Goal: Transaction & Acquisition: Purchase product/service

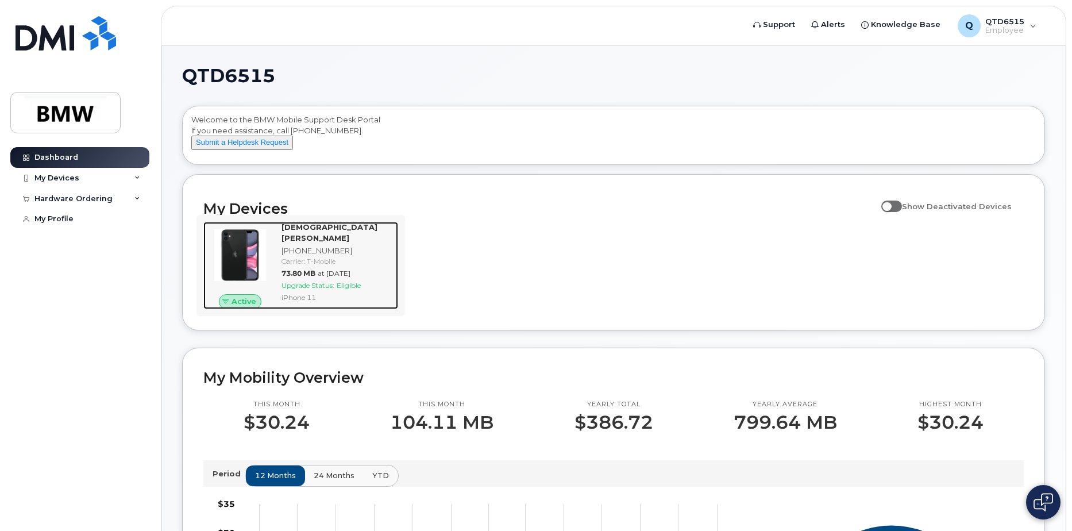
click at [291, 279] on div "[DEMOGRAPHIC_DATA][PERSON_NAME] [PHONE_NUMBER] Carrier: T-Mobile 73.80 MB at [D…" at bounding box center [337, 265] width 121 height 87
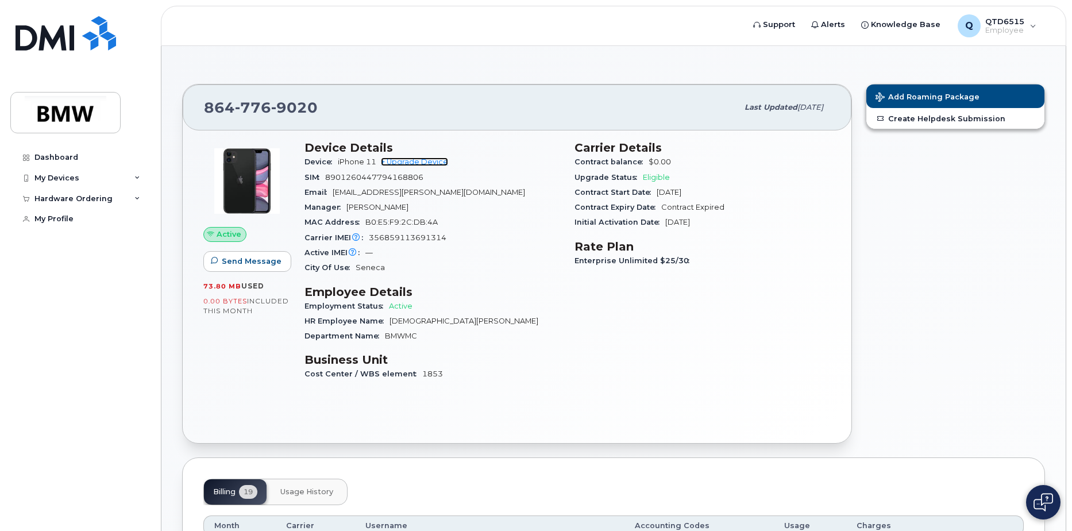
click at [413, 163] on link "+ Upgrade Device" at bounding box center [414, 161] width 67 height 9
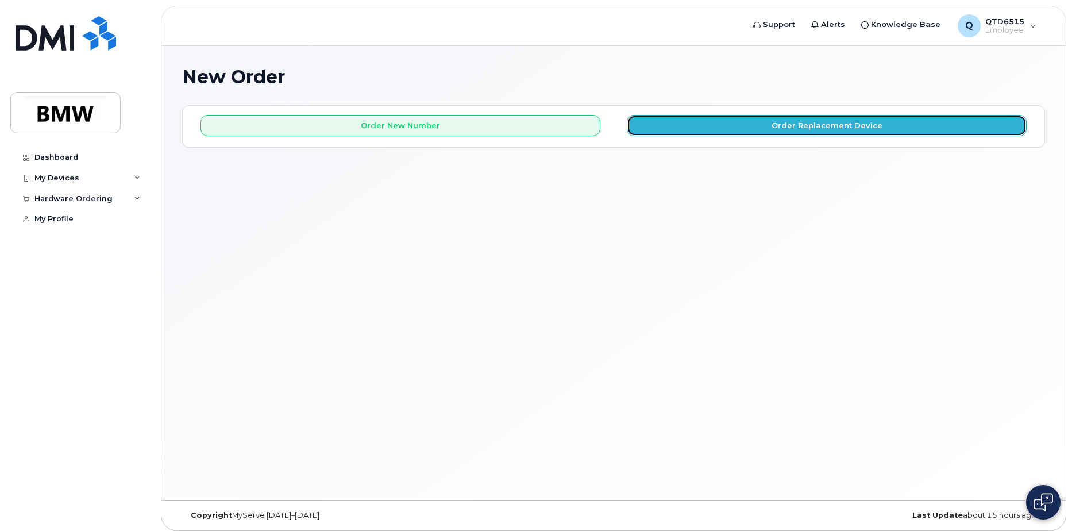
click at [824, 125] on button "Order Replacement Device" at bounding box center [827, 125] width 400 height 21
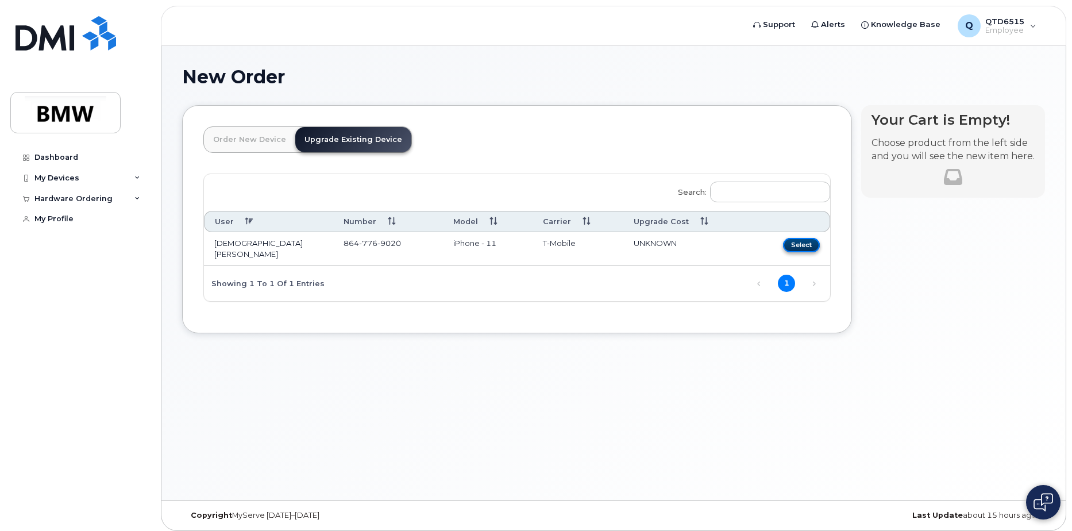
click at [801, 242] on button "Select" at bounding box center [801, 245] width 37 height 14
